Goal: Task Accomplishment & Management: Manage account settings

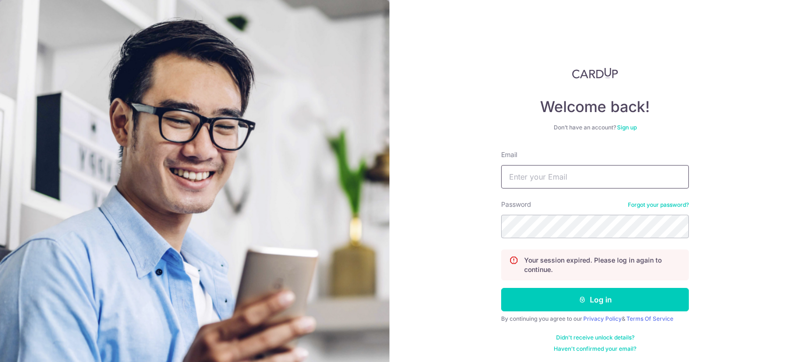
click at [549, 182] on input "Email" at bounding box center [595, 176] width 188 height 23
type input "[EMAIL_ADDRESS][DOMAIN_NAME]"
click at [501, 288] on button "Log in" at bounding box center [595, 299] width 188 height 23
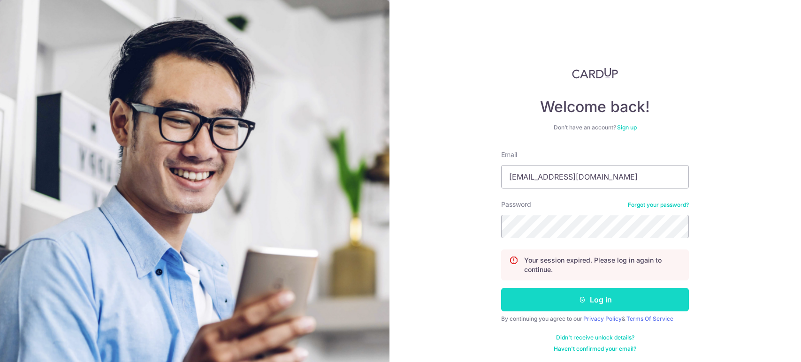
click at [567, 295] on button "Log in" at bounding box center [595, 299] width 188 height 23
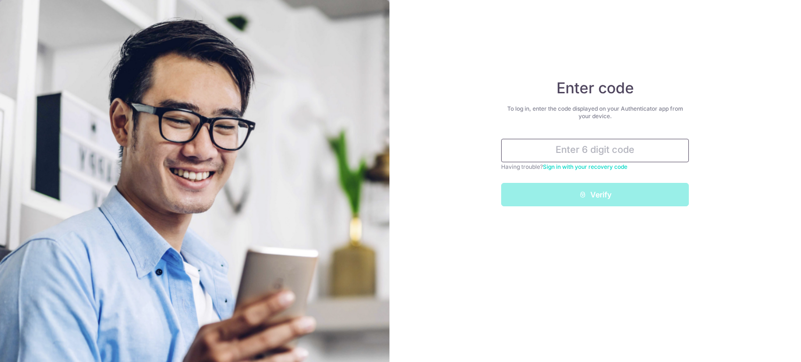
click at [627, 146] on input "text" at bounding box center [595, 150] width 188 height 23
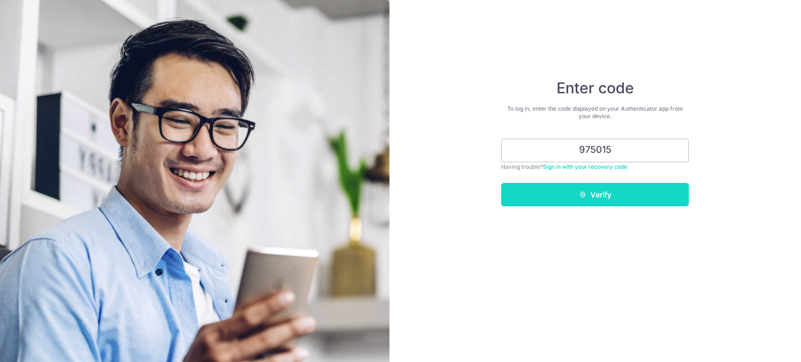
type input "975015"
click at [614, 188] on button "Verify" at bounding box center [595, 194] width 188 height 23
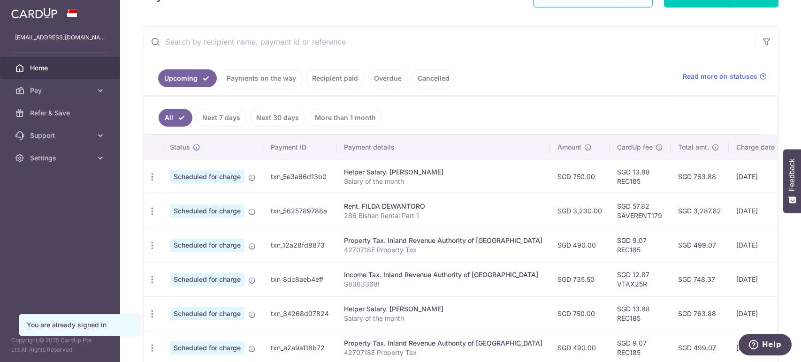
scroll to position [157, 0]
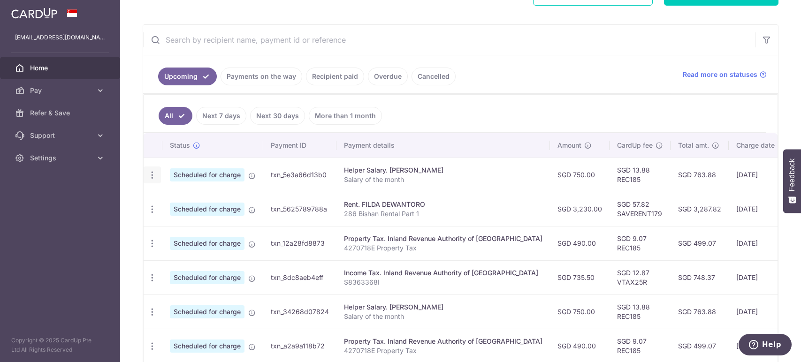
click at [153, 176] on icon "button" at bounding box center [152, 175] width 10 height 10
click at [191, 201] on span "Update payment" at bounding box center [202, 200] width 64 height 11
radio input "true"
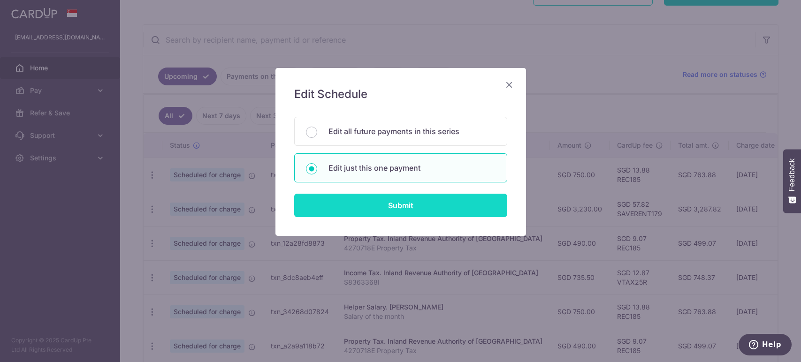
click at [371, 206] on input "Submit" at bounding box center [400, 205] width 213 height 23
radio input "true"
type input "750.00"
type input "10/09/2025"
type input "Salary of the month"
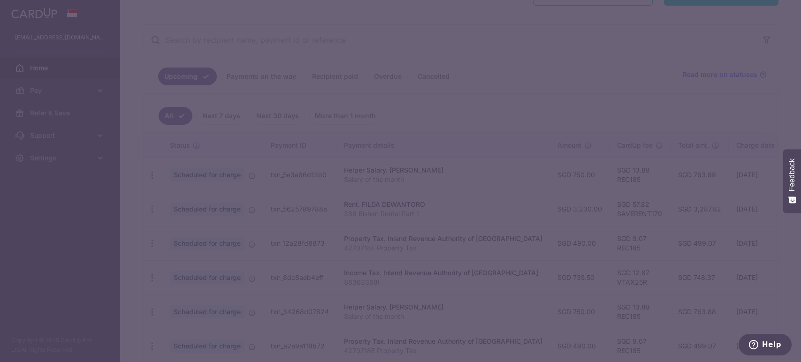
type input "REC185"
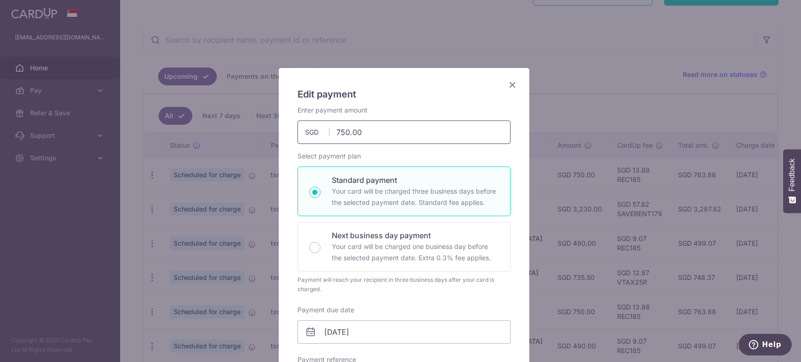
drag, startPoint x: 361, startPoint y: 134, endPoint x: 322, endPoint y: 133, distance: 38.9
click at [322, 133] on div "750.00 750.00 SGD" at bounding box center [403, 132] width 213 height 23
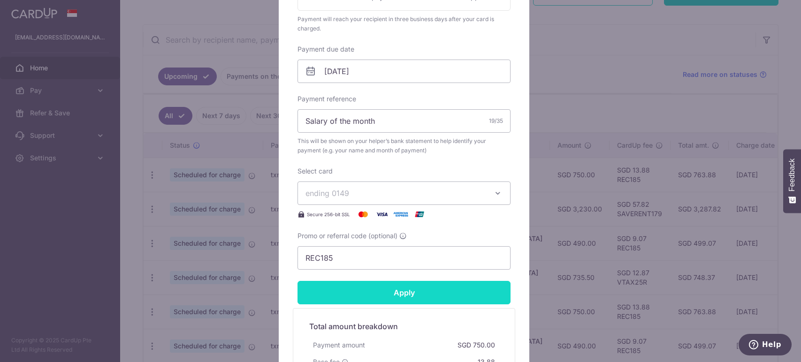
scroll to position [365, 0]
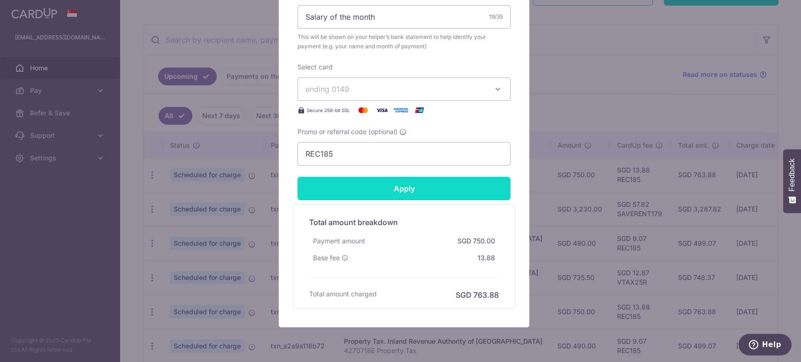
click at [403, 188] on input "Apply" at bounding box center [403, 188] width 213 height 23
type input "400.00"
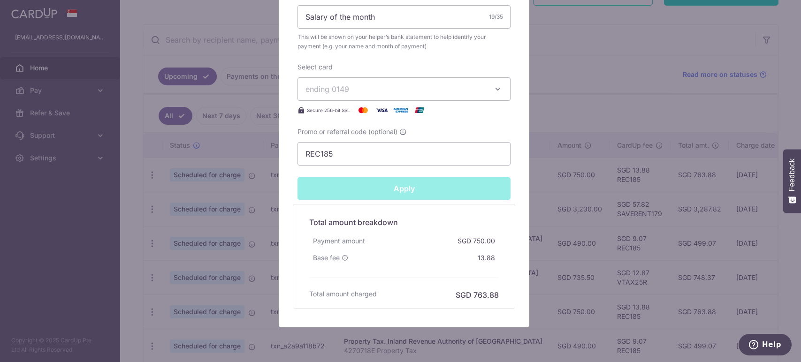
type input "Successfully Applied"
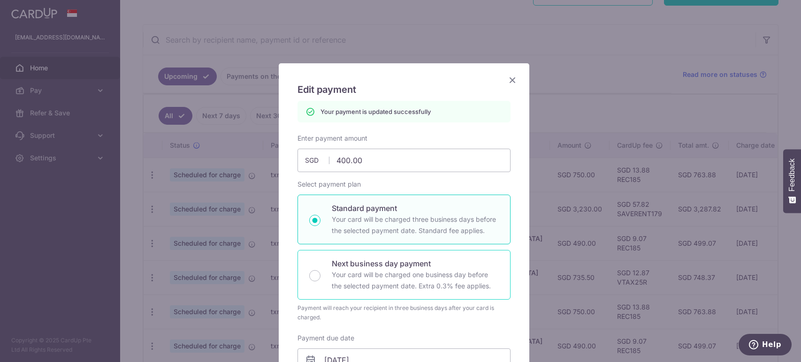
scroll to position [0, 0]
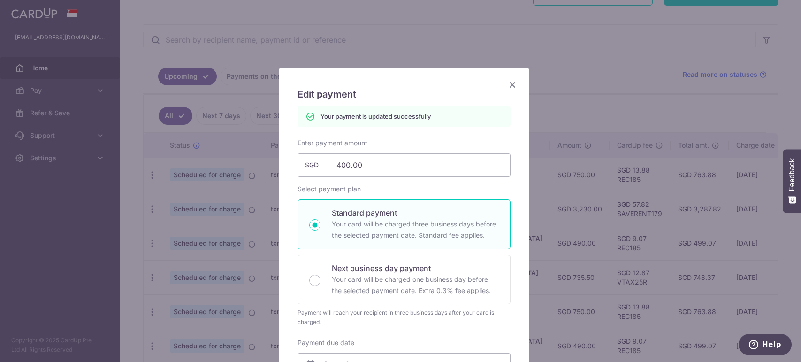
click at [507, 79] on icon "Close" at bounding box center [512, 85] width 11 height 12
